Goal: Check status

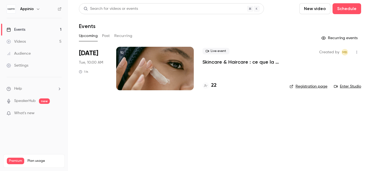
click at [215, 64] on p "Skincare & Haircare : ce que la Gen Z attend vraiment des marques" at bounding box center [241, 62] width 78 height 7
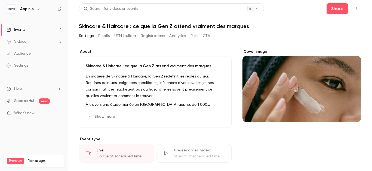
click at [158, 37] on button "Registrations" at bounding box center [153, 36] width 24 height 9
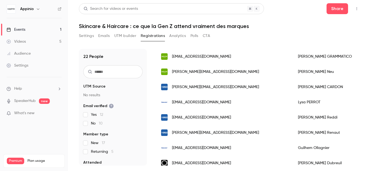
scroll to position [275, 0]
